Goal: Task Accomplishment & Management: Manage account settings

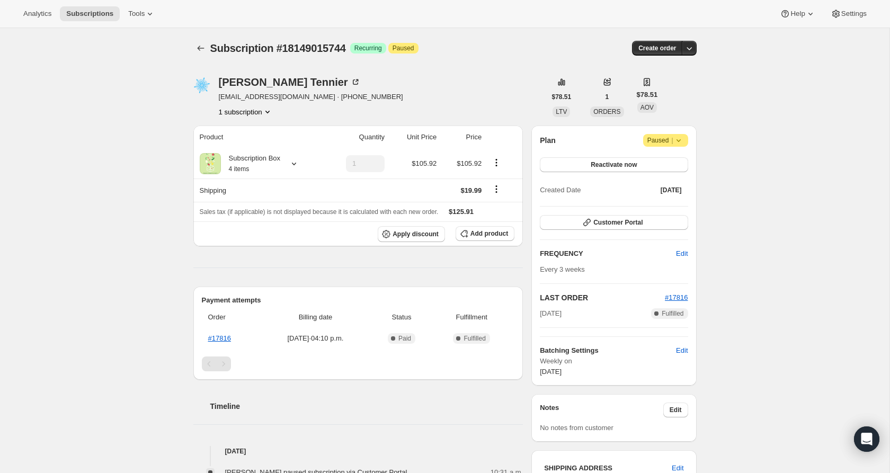
click at [678, 147] on div "Plan Attention Paused | Reactivate now Created Date Jul 15, 2025" at bounding box center [614, 166] width 148 height 64
click at [678, 135] on icon at bounding box center [678, 140] width 11 height 11
click at [666, 158] on span "Cancel subscription" at bounding box center [663, 161] width 60 height 8
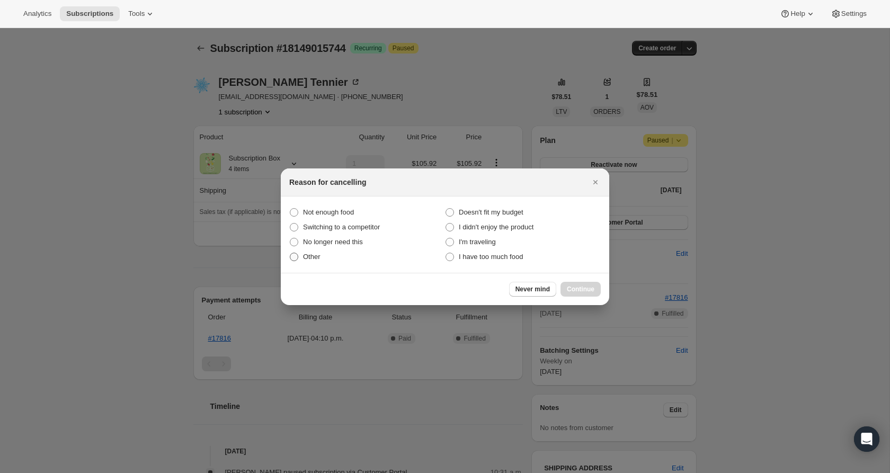
click at [306, 262] on label "Other" at bounding box center [367, 256] width 156 height 15
click at [290, 253] on input "Other" at bounding box center [290, 253] width 1 height 1
radio input "true"
click at [566, 283] on button "Continue" at bounding box center [580, 289] width 40 height 15
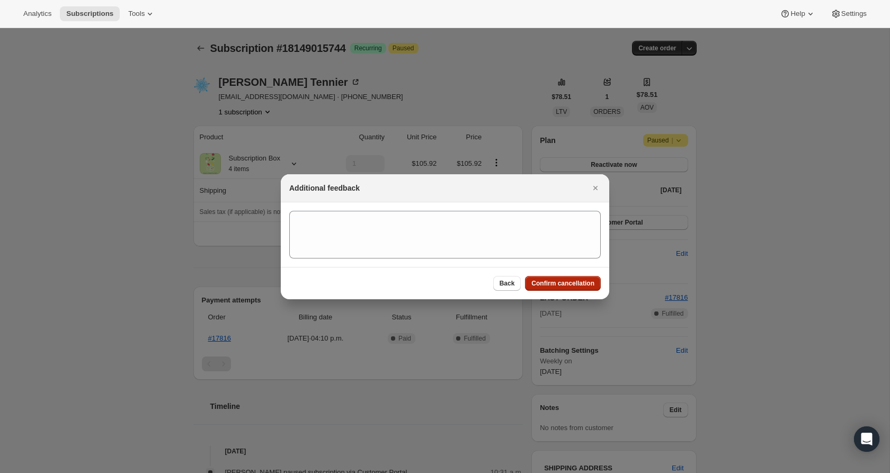
click at [566, 283] on span "Confirm cancellation" at bounding box center [562, 283] width 63 height 8
